Goal: Navigation & Orientation: Go to known website

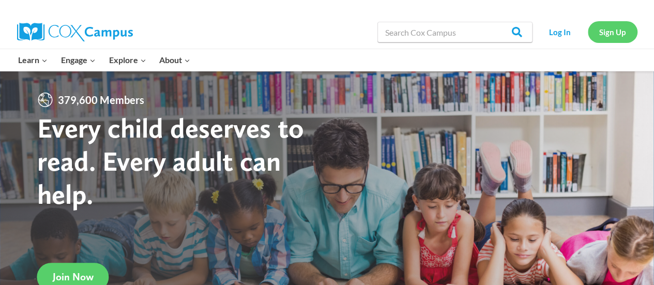
click at [606, 35] on link "Sign Up" at bounding box center [612, 31] width 50 height 21
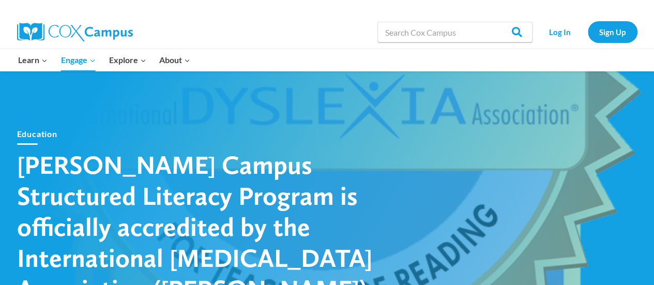
scroll to position [8, 0]
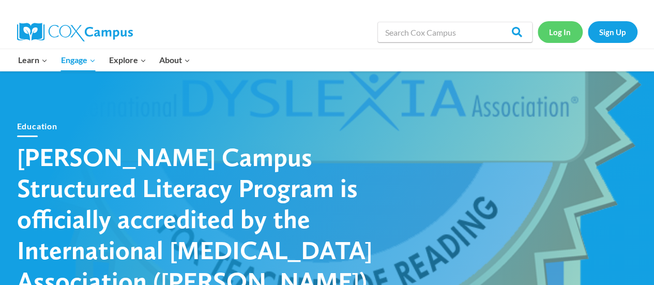
click at [561, 33] on link "Log In" at bounding box center [559, 31] width 45 height 21
